Goal: Task Accomplishment & Management: Manage account settings

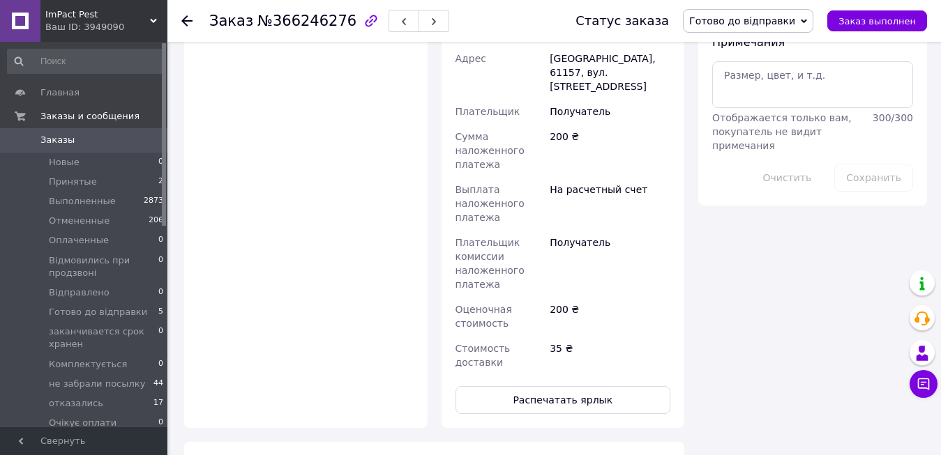
scroll to position [488, 0]
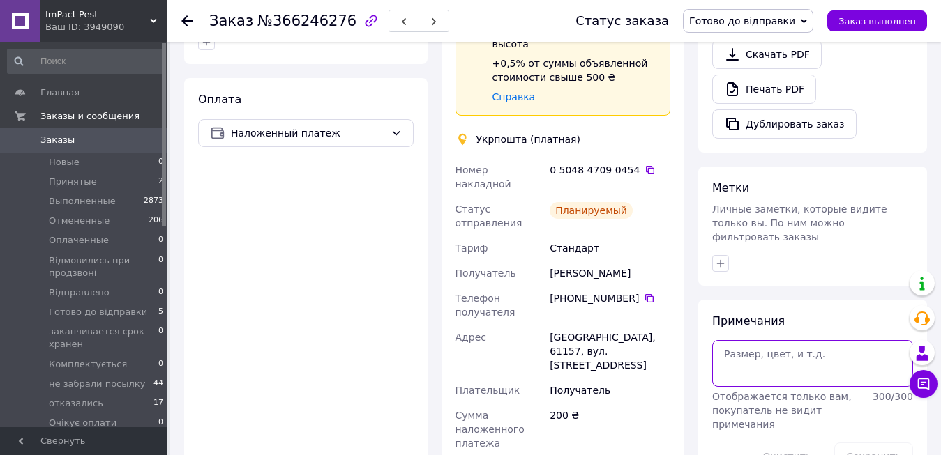
click at [798, 340] on textarea at bounding box center [812, 363] width 201 height 46
paste textarea "Чек № wvisVOJkzEg 12.10.2025 об 18-44-51 ОНЛАЙН"
type textarea "Чек № wvisVOJkzEg 12.10.2025 об 18-44-51 ОНЛАЙН"
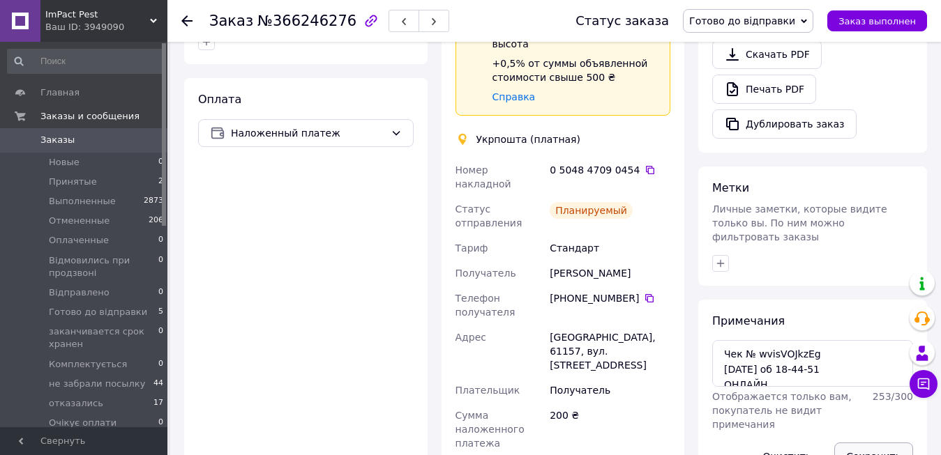
click at [874, 443] on button "Сохранить" at bounding box center [873, 457] width 79 height 28
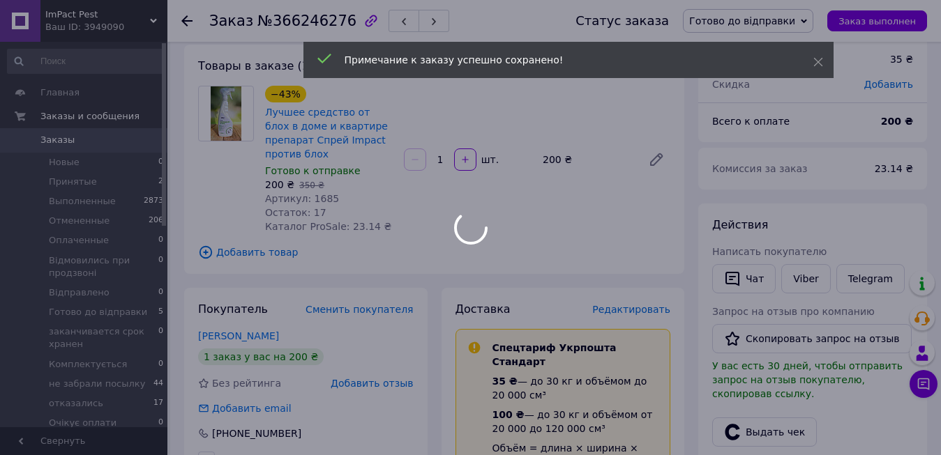
scroll to position [0, 0]
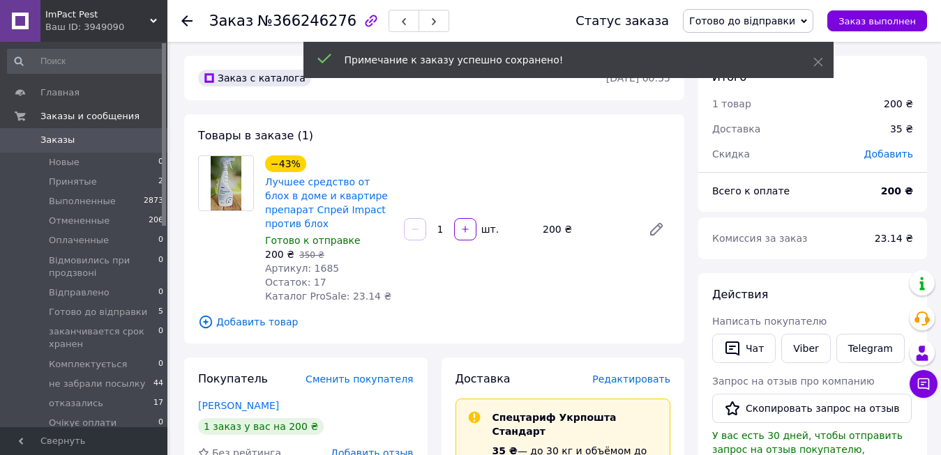
click at [807, 22] on icon at bounding box center [804, 21] width 6 height 6
click at [771, 157] on li "Відправлено" at bounding box center [756, 153] width 146 height 21
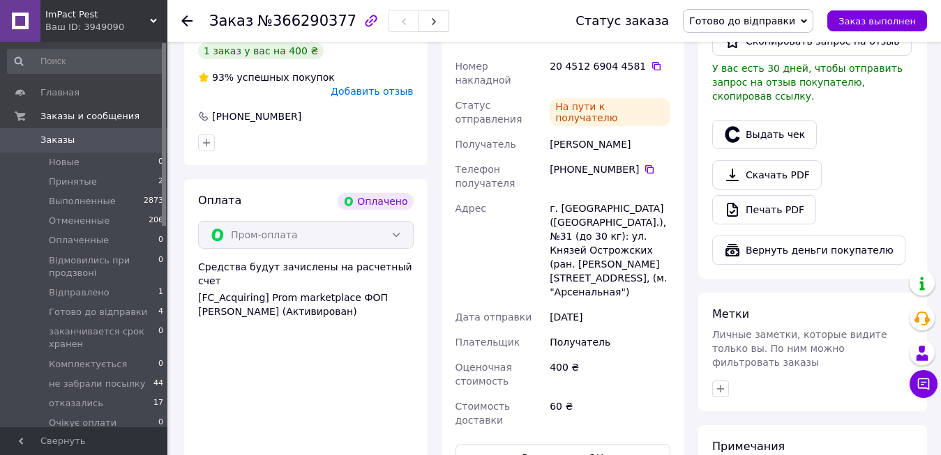
scroll to position [628, 0]
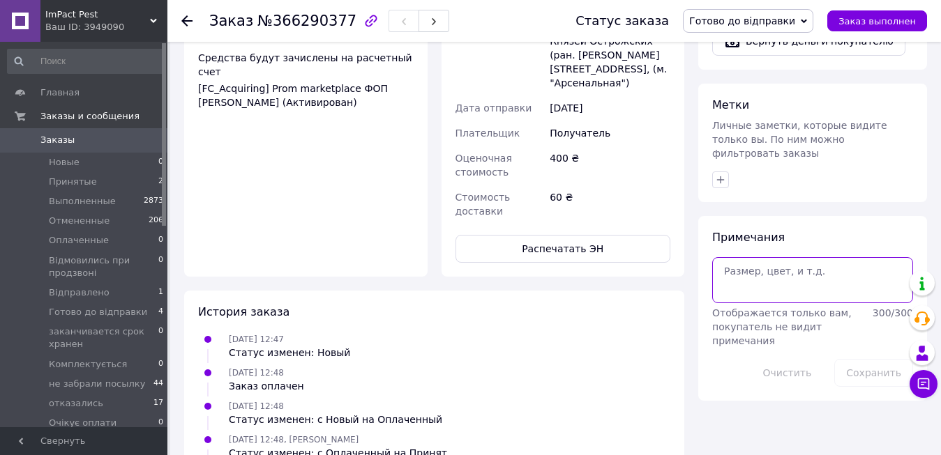
click at [804, 261] on textarea at bounding box center [812, 280] width 201 height 46
paste textarea "Чек № jKQLia-wQXk [DATE] об 18-46-30 ОНЛАЙН"
type textarea "Чек № jKQLia-wQXk 12.10.2025 об 18-46-30 ОНЛАЙН"
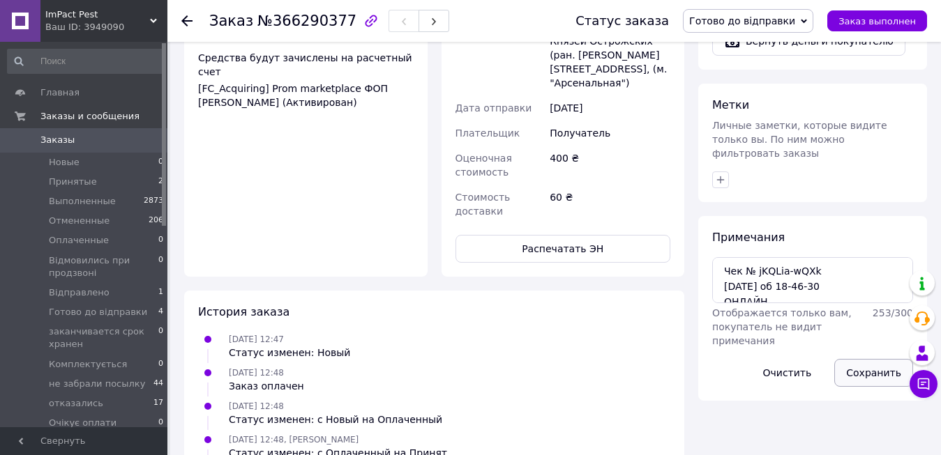
click at [867, 359] on button "Сохранить" at bounding box center [873, 373] width 79 height 28
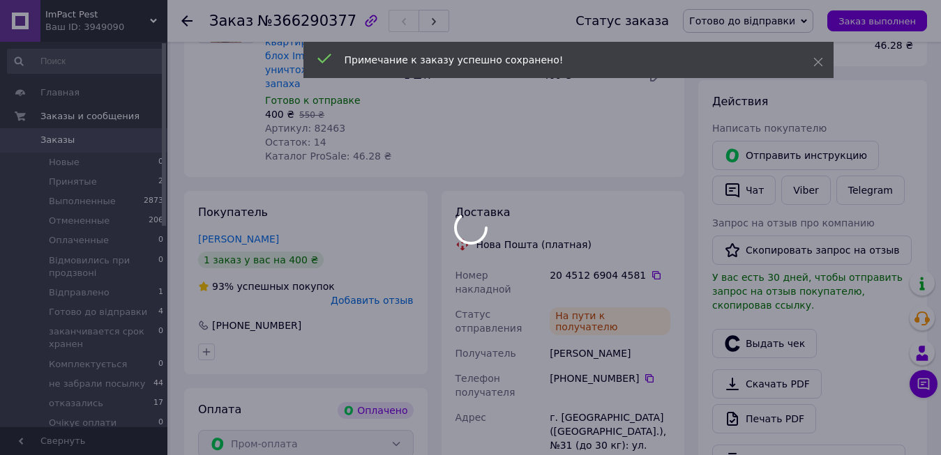
scroll to position [0, 0]
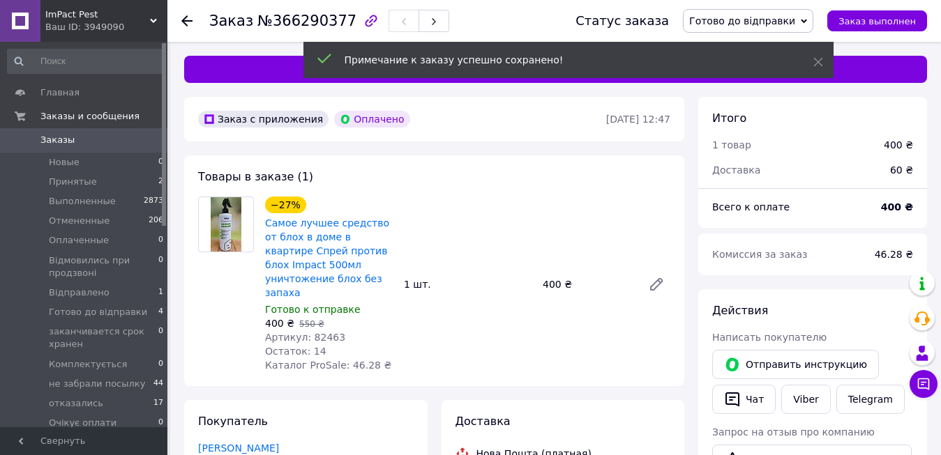
click at [795, 22] on span "Готово до відправки" at bounding box center [742, 20] width 106 height 11
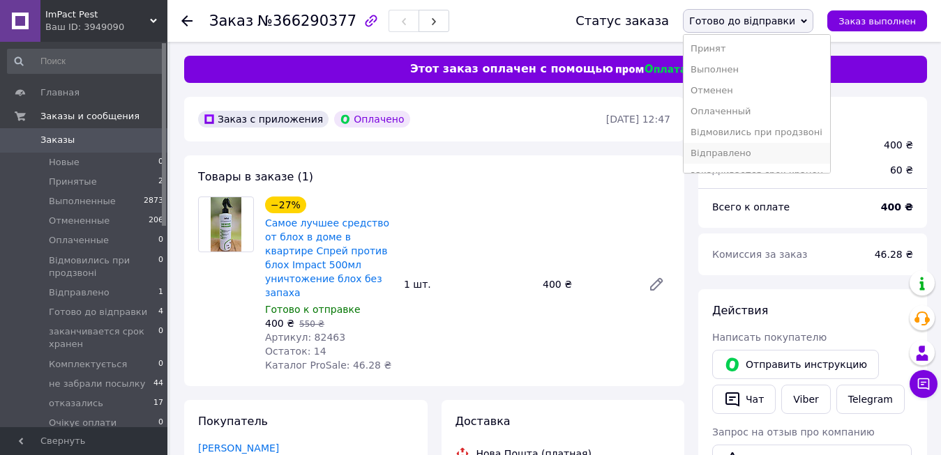
click at [768, 157] on li "Відправлено" at bounding box center [756, 153] width 146 height 21
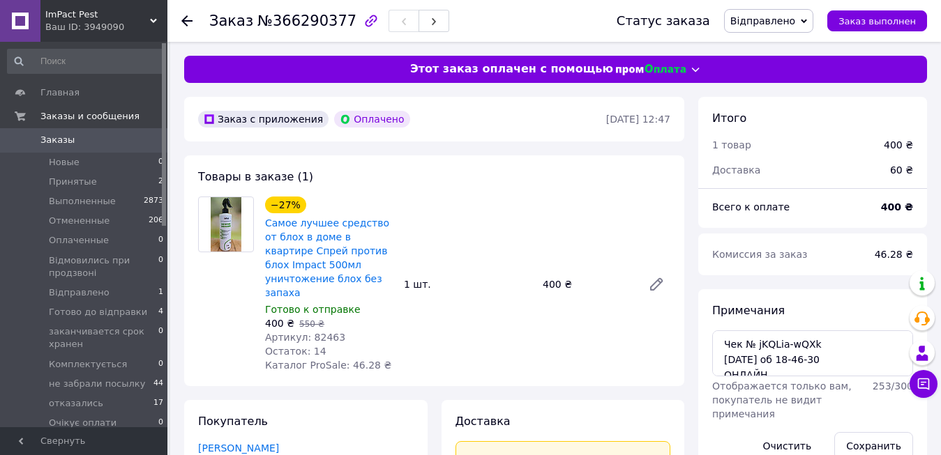
scroll to position [11, 0]
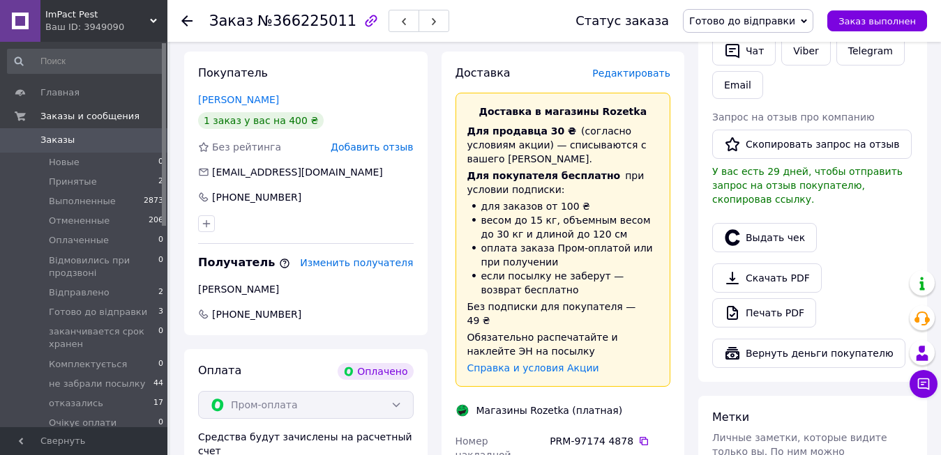
scroll to position [628, 0]
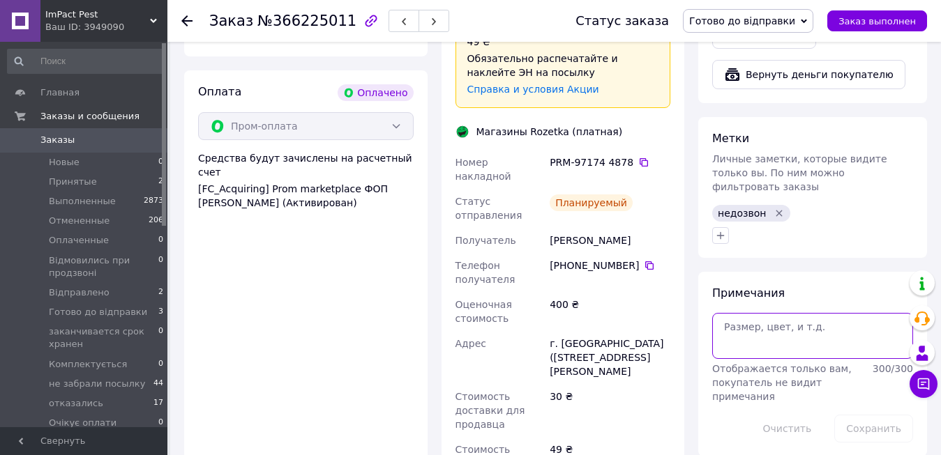
click at [757, 313] on textarea at bounding box center [812, 336] width 201 height 46
paste textarea "Чек № jKQLia-wQXk [DATE] об 18-46-30 ОНЛАЙН"
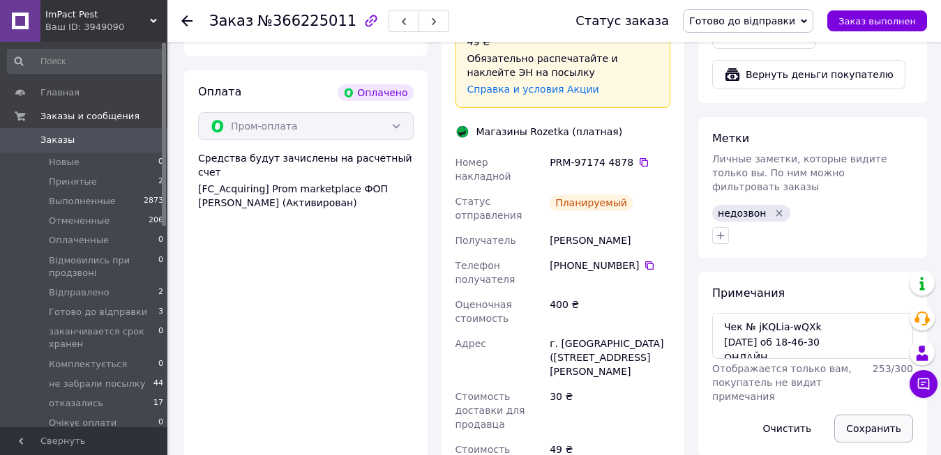
click at [867, 415] on button "Сохранить" at bounding box center [873, 429] width 79 height 28
drag, startPoint x: 780, startPoint y: 330, endPoint x: 684, endPoint y: 299, distance: 101.0
click at [684, 299] on div "Заказ с каталога Оплачено [DATE] 21:02 Товары в заказе (1) −27% Самое лучшее ср…" at bounding box center [555, 205] width 757 height 1473
paste textarea "1msEWSWvxzY [DATE] об 18-47-48"
type textarea "Чек № 1msEWSWvxzY [DATE] об 18-47-48 ОНЛАЙН"
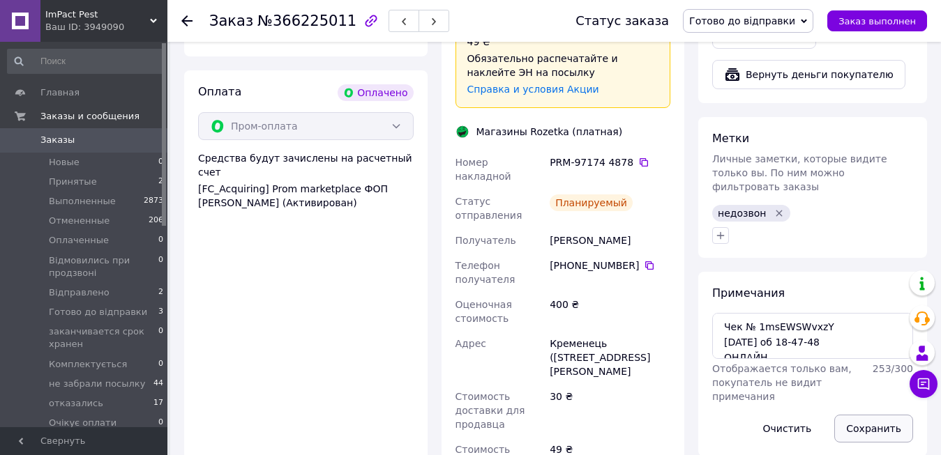
click at [868, 415] on button "Сохранить" at bounding box center [873, 429] width 79 height 28
click at [812, 26] on span "Готово до відправки" at bounding box center [748, 21] width 130 height 24
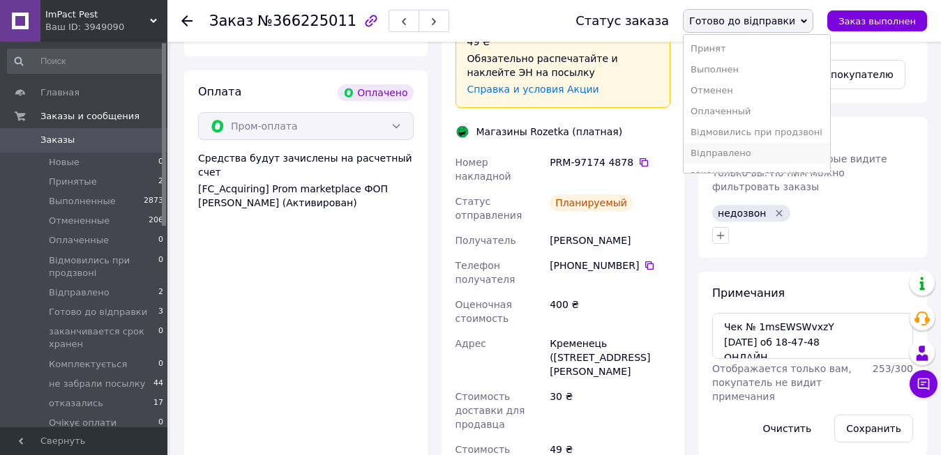
click at [771, 156] on li "Відправлено" at bounding box center [756, 153] width 146 height 21
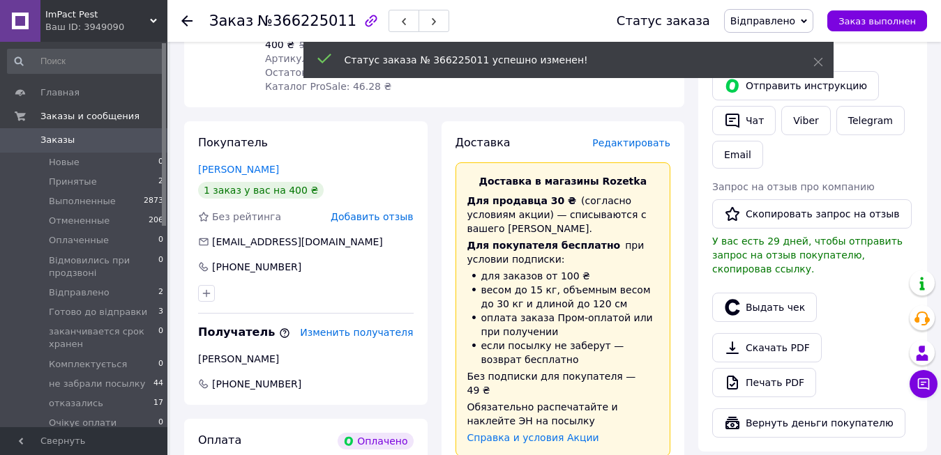
scroll to position [0, 0]
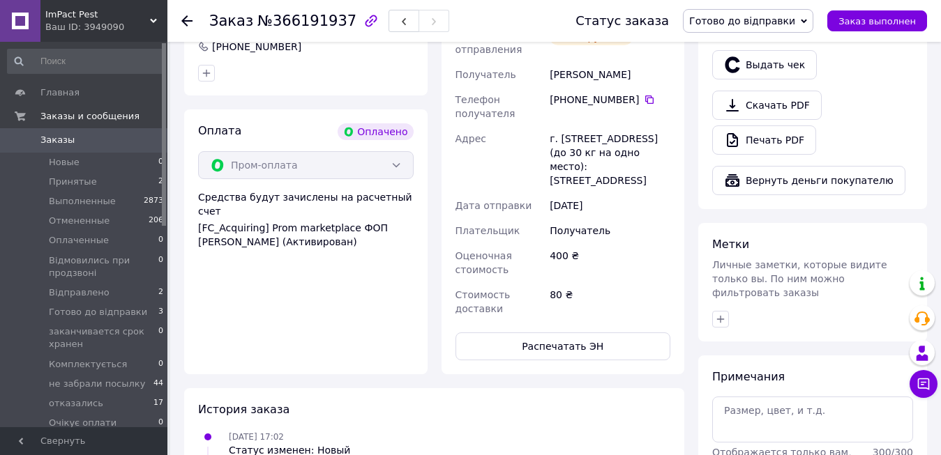
scroll to position [628, 0]
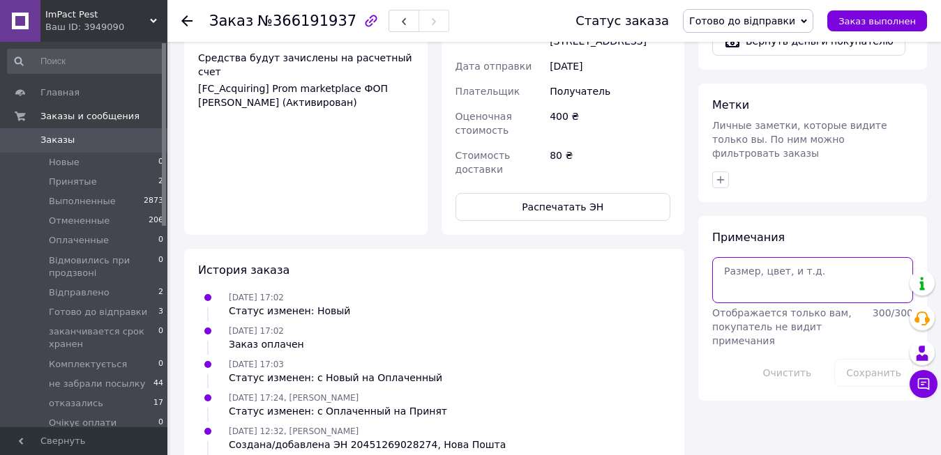
click at [754, 257] on textarea at bounding box center [812, 280] width 201 height 46
paste textarea "Чек № 5Q_oaPTFXNw [DATE] об 18-48-57 ОНЛАЙН"
type textarea "Чек № 5Q_oaPTFXNw [DATE] об 18-48-57 ОНЛАЙН"
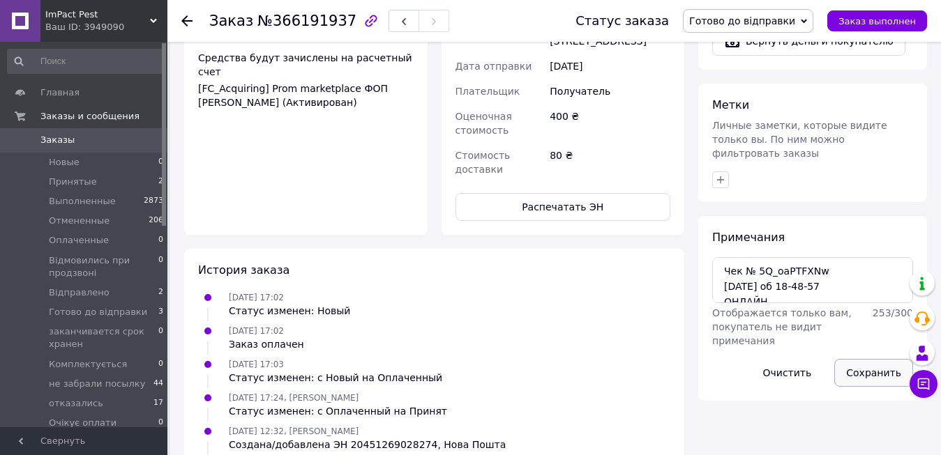
click at [867, 359] on button "Сохранить" at bounding box center [873, 373] width 79 height 28
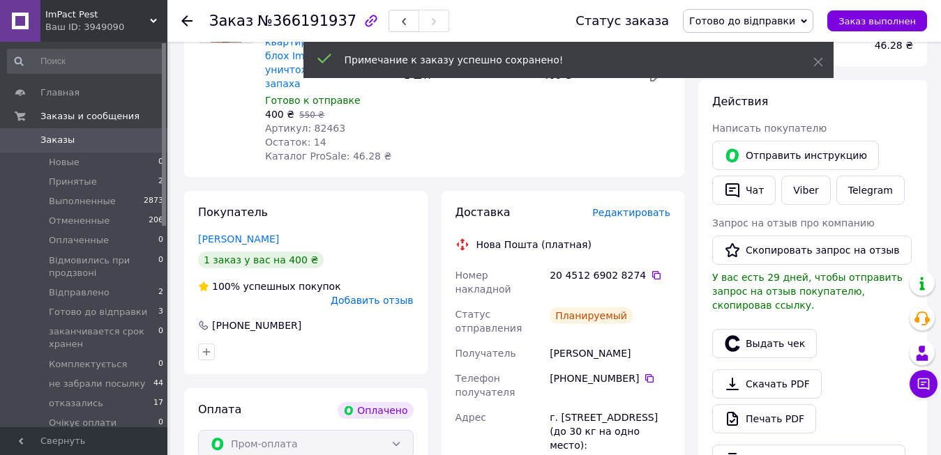
scroll to position [0, 0]
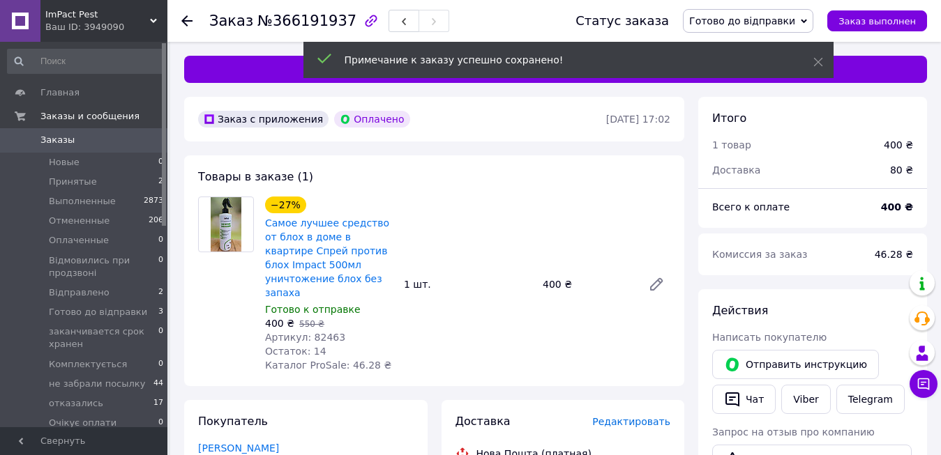
click at [813, 25] on span "Готово до відправки" at bounding box center [748, 21] width 130 height 24
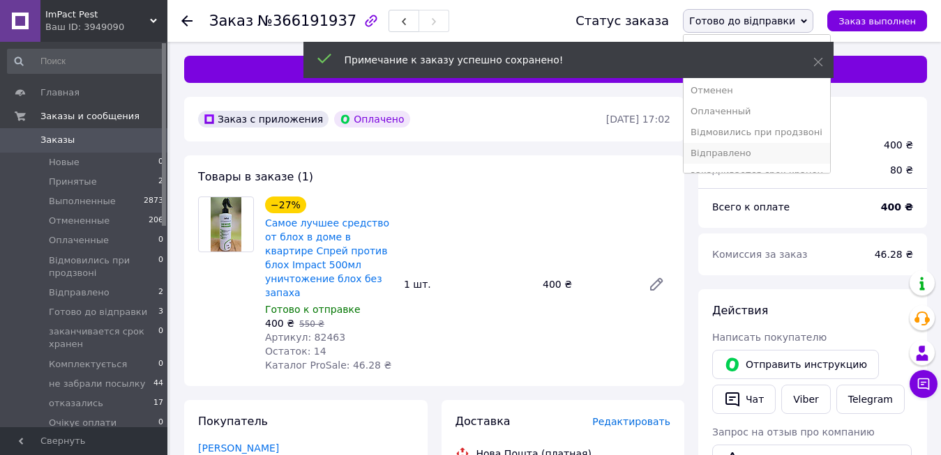
click at [766, 153] on li "Відправлено" at bounding box center [756, 153] width 146 height 21
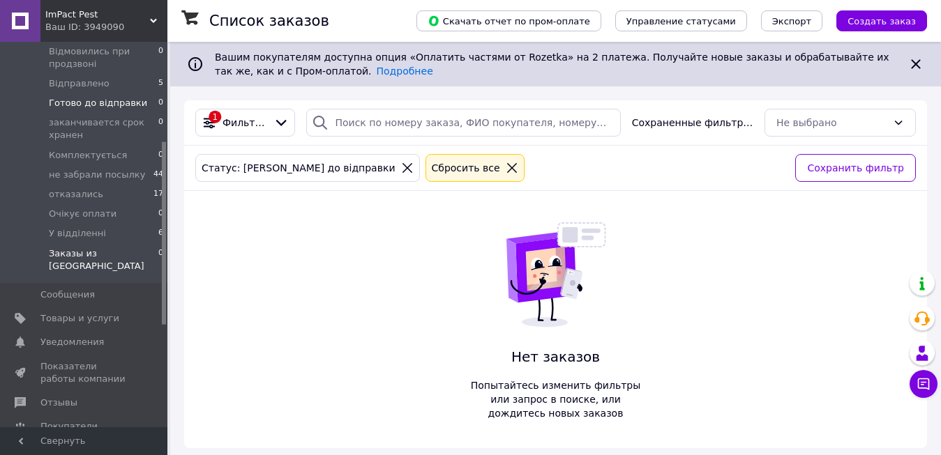
scroll to position [349, 0]
